Goal: Information Seeking & Learning: Compare options

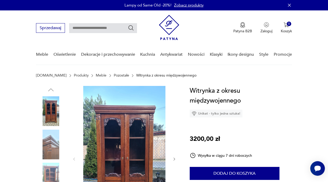
drag, startPoint x: 112, startPoint y: 72, endPoint x: 106, endPoint y: 74, distance: 6.7
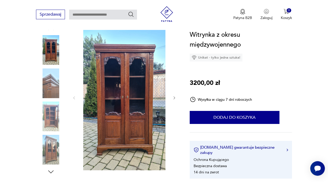
scroll to position [52, 0]
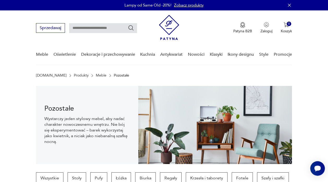
click at [109, 25] on input "text" at bounding box center [103, 28] width 68 height 10
type input "*******"
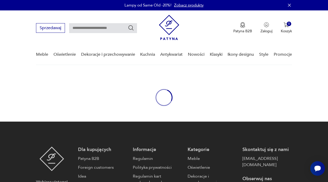
type input "*******"
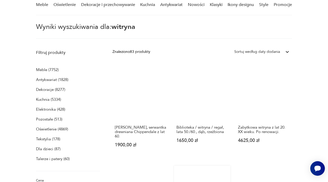
scroll to position [41, 0]
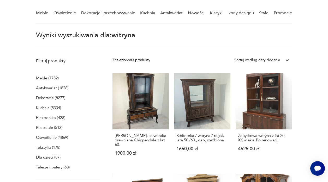
click at [269, 58] on div "Sortuj według daty dodania" at bounding box center [257, 60] width 46 height 6
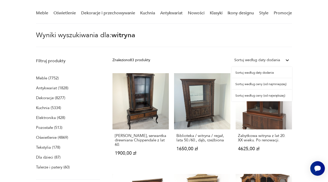
click at [267, 83] on div "Sortuj według ceny (od najmniejszej)" at bounding box center [261, 83] width 60 height 11
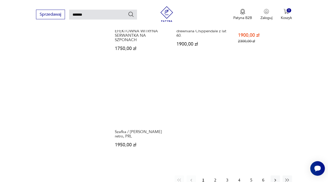
scroll to position [566, 0]
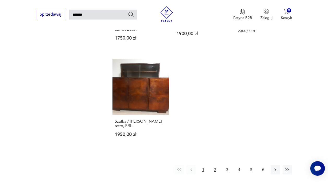
click at [215, 165] on button "2" at bounding box center [214, 169] width 9 height 9
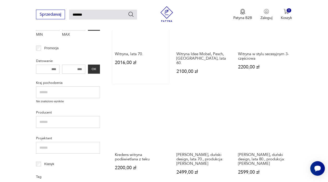
scroll to position [123, 0]
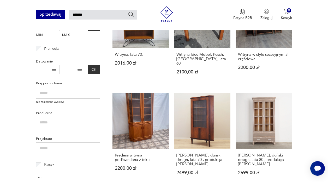
drag, startPoint x: 95, startPoint y: 17, endPoint x: 59, endPoint y: 17, distance: 36.2
click at [59, 17] on div "Sprzedawaj *******" at bounding box center [86, 15] width 101 height 10
type input "*****"
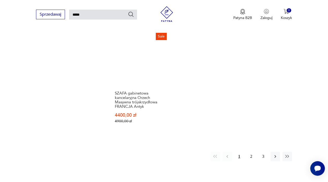
scroll to position [618, 0]
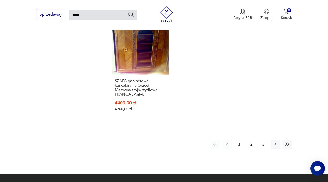
click at [248, 140] on button "2" at bounding box center [250, 144] width 9 height 9
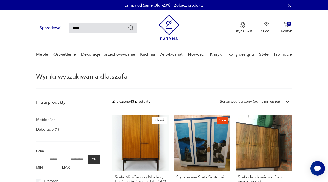
click at [280, 101] on div "Sortuj według ceny (od najmniejszej)" at bounding box center [249, 101] width 65 height 7
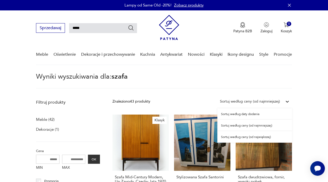
click at [261, 114] on div "Sortuj według daty dodania" at bounding box center [254, 113] width 75 height 11
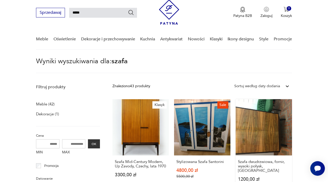
scroll to position [19, 0]
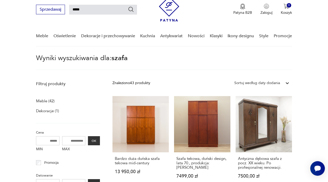
click at [282, 83] on div at bounding box center [286, 82] width 9 height 9
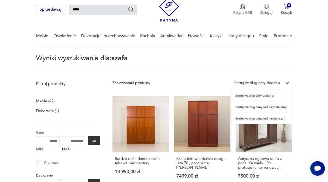
click at [273, 108] on div "Sortuj według ceny (od najmniejszej)" at bounding box center [261, 106] width 60 height 11
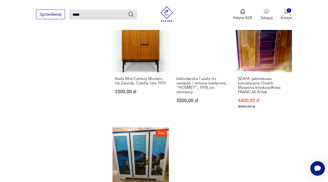
scroll to position [592, 0]
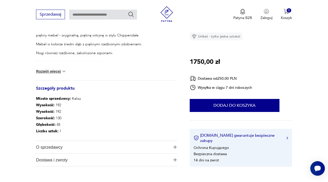
scroll to position [235, 0]
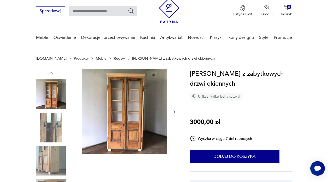
scroll to position [26, 0]
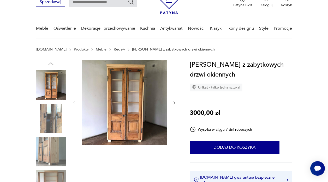
click at [173, 102] on icon "button" at bounding box center [174, 103] width 4 height 4
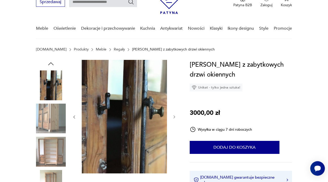
click at [173, 117] on icon "button" at bounding box center [174, 117] width 4 height 4
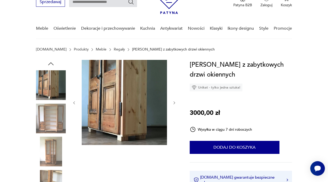
click at [174, 103] on icon "button" at bounding box center [174, 103] width 4 height 4
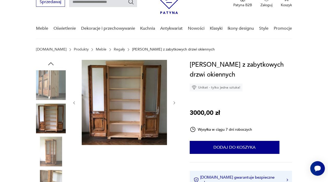
click at [174, 103] on icon "button" at bounding box center [174, 103] width 4 height 4
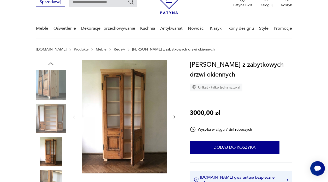
click at [172, 116] on icon "button" at bounding box center [174, 117] width 4 height 4
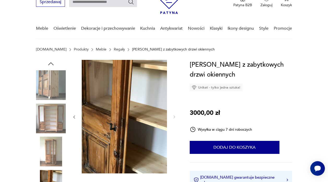
click at [75, 117] on icon "button" at bounding box center [74, 117] width 4 height 4
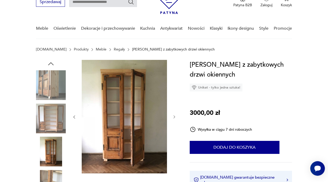
click at [75, 117] on icon "button" at bounding box center [74, 117] width 4 height 4
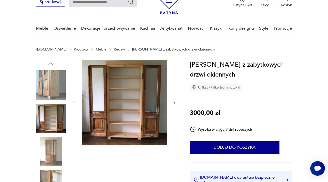
click at [75, 117] on div at bounding box center [124, 103] width 104 height 86
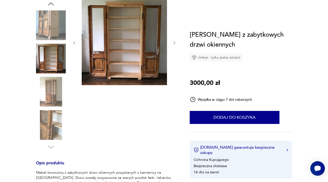
scroll to position [182, 0]
